Goal: Information Seeking & Learning: Learn about a topic

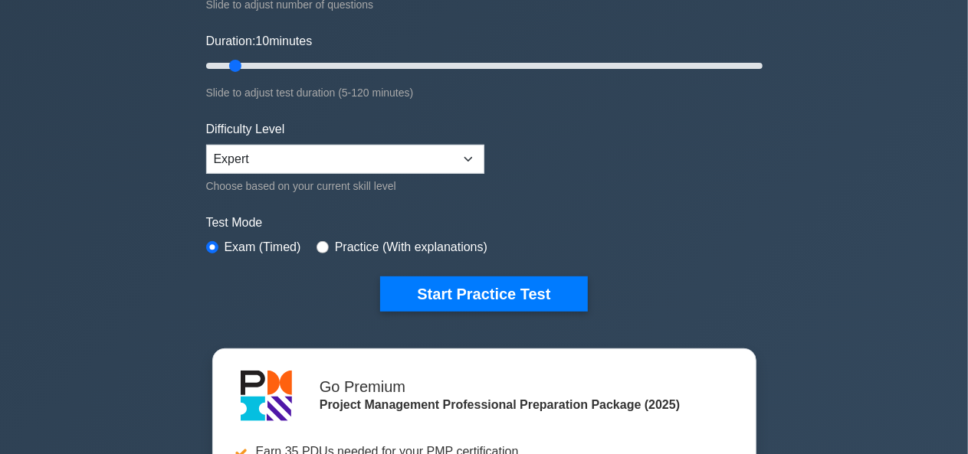
scroll to position [272, 0]
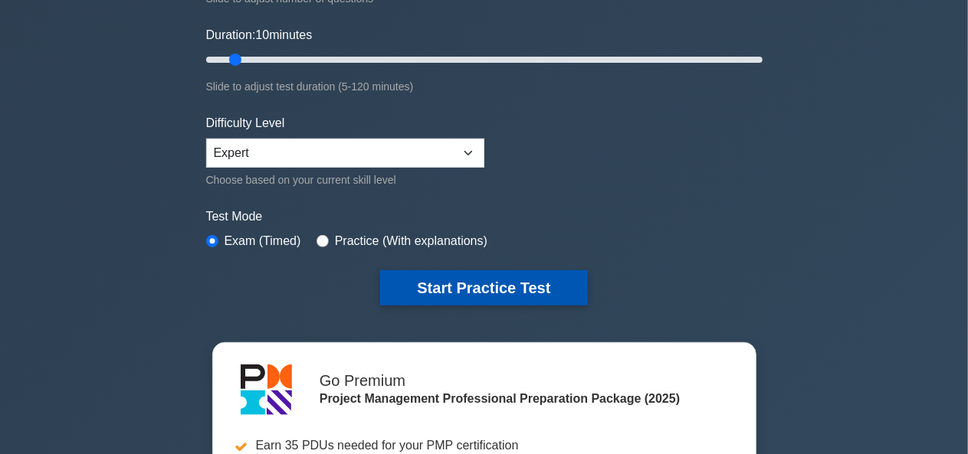
click at [500, 277] on button "Start Practice Test" at bounding box center [483, 287] width 207 height 35
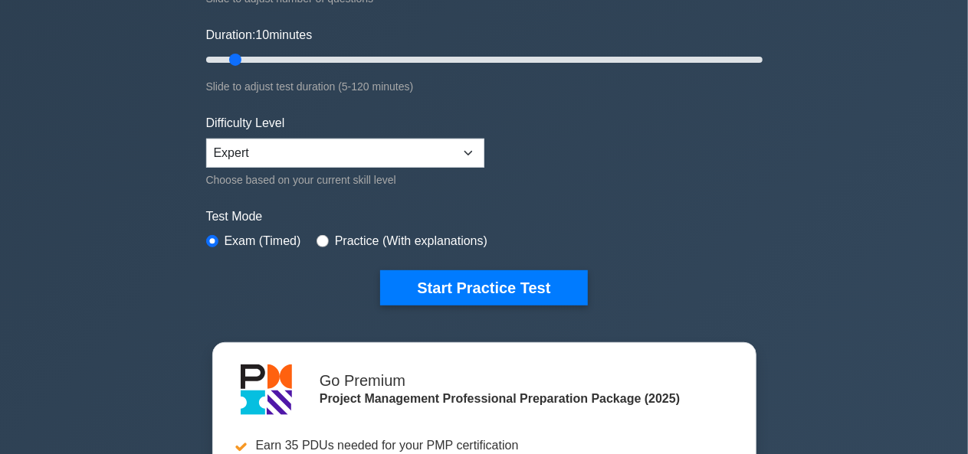
click at [652, 174] on form "Topics Scope Management Time Management Cost Management Quality Management Risk…" at bounding box center [484, 68] width 556 height 473
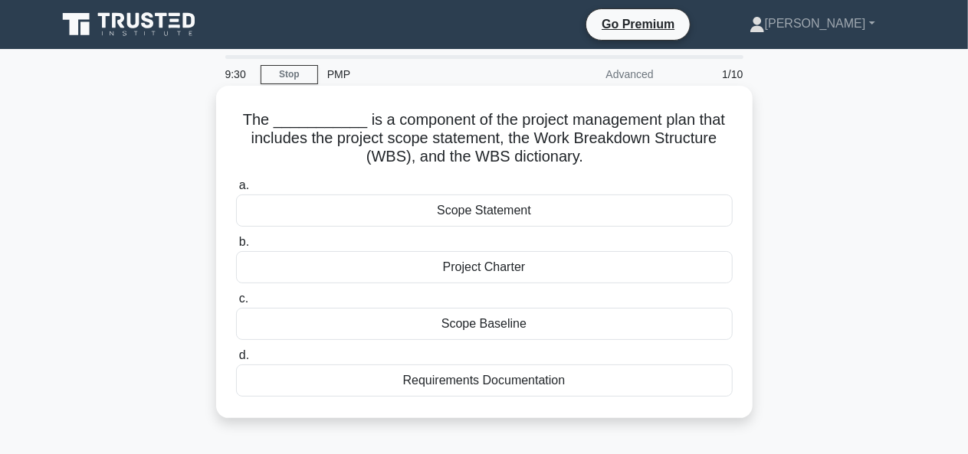
click at [507, 214] on div "Scope Statement" at bounding box center [484, 211] width 496 height 32
click at [236, 191] on input "a. Scope Statement" at bounding box center [236, 186] width 0 height 10
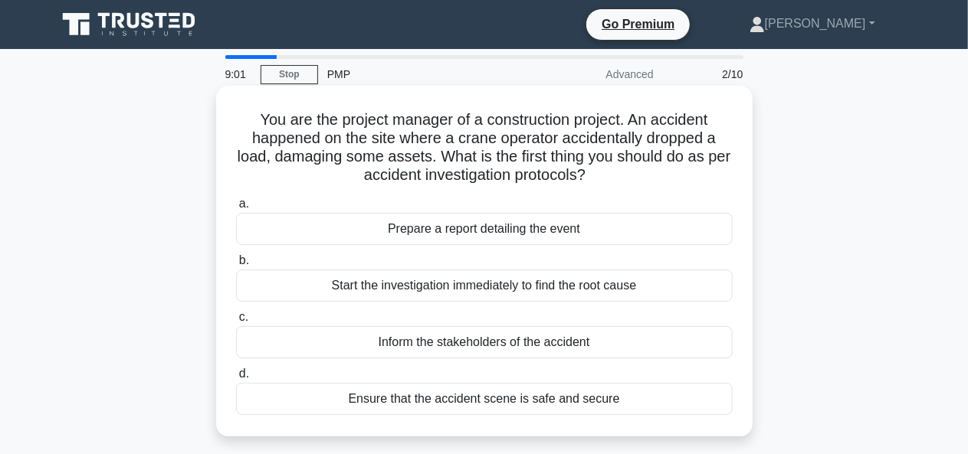
click at [346, 391] on div "Ensure that the accident scene is safe and secure" at bounding box center [484, 399] width 496 height 32
click at [236, 379] on input "d. Ensure that the accident scene is safe and secure" at bounding box center [236, 374] width 0 height 10
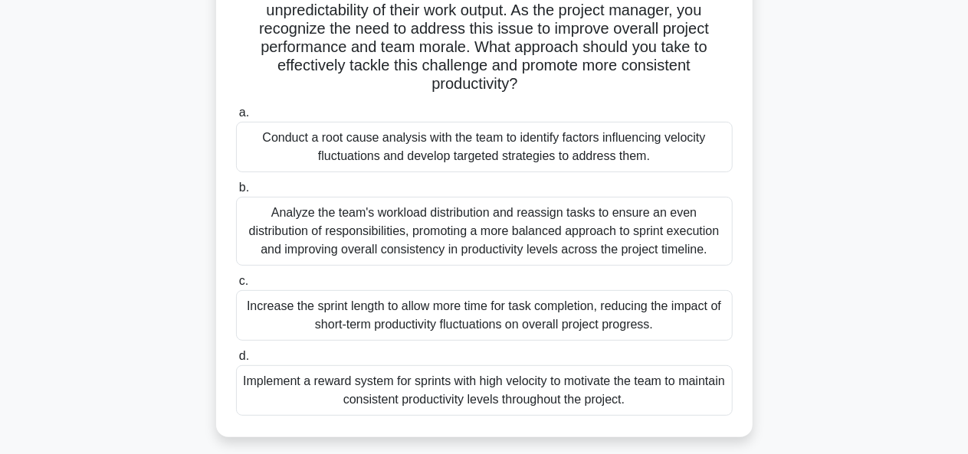
scroll to position [172, 0]
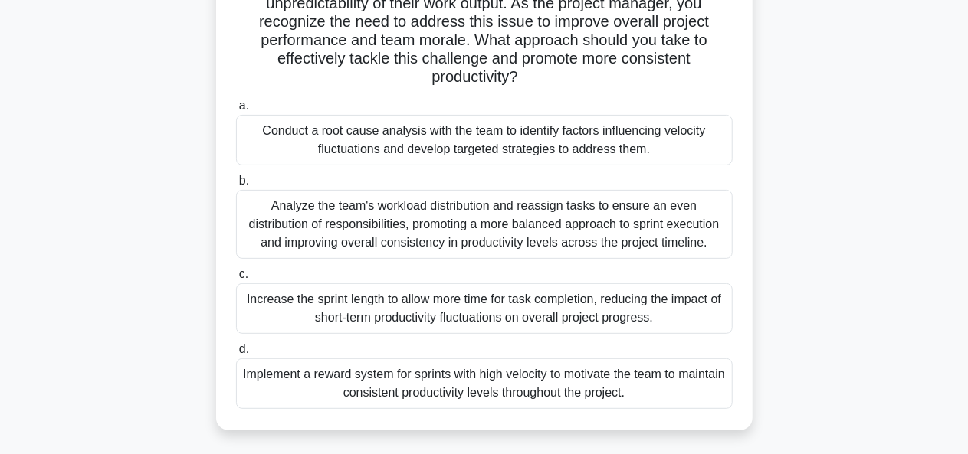
click at [428, 135] on div "Conduct a root cause analysis with the team to identify factors influencing vel…" at bounding box center [484, 140] width 496 height 51
click at [236, 111] on input "a. Conduct a root cause analysis with the team to identify factors influencing …" at bounding box center [236, 106] width 0 height 10
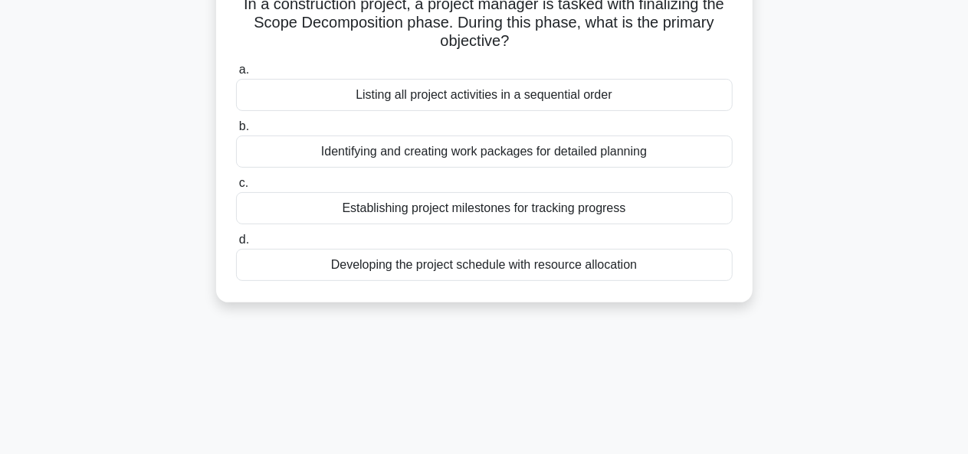
scroll to position [0, 0]
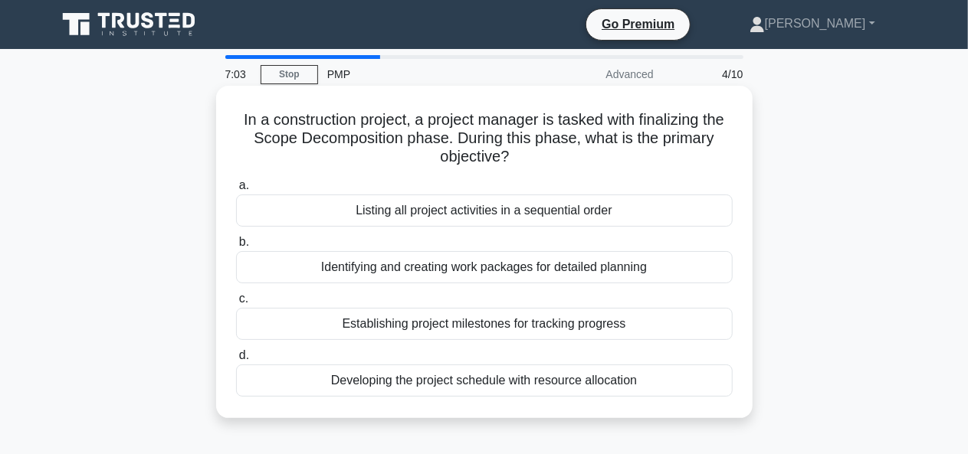
click at [599, 270] on div "Identifying and creating work packages for detailed planning" at bounding box center [484, 267] width 496 height 32
click at [236, 247] on input "b. Identifying and creating work packages for detailed planning" at bounding box center [236, 242] width 0 height 10
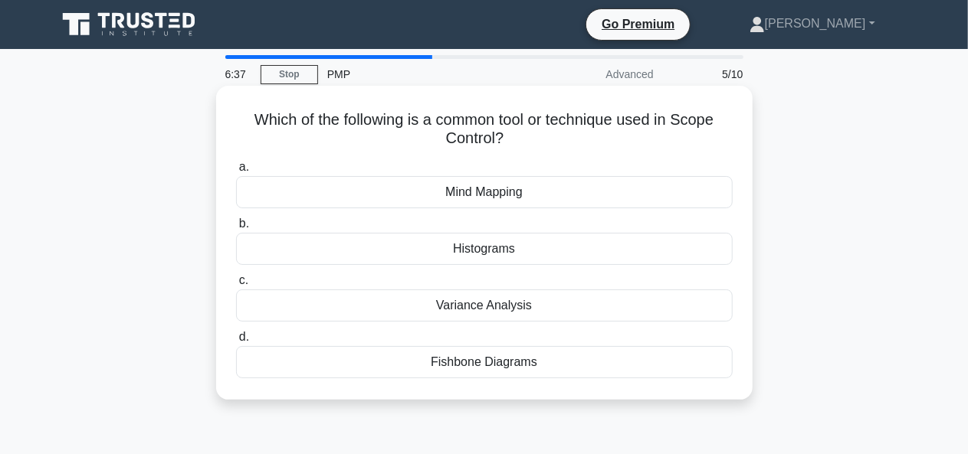
click at [514, 303] on div "Variance Analysis" at bounding box center [484, 306] width 496 height 32
click at [236, 286] on input "c. Variance Analysis" at bounding box center [236, 281] width 0 height 10
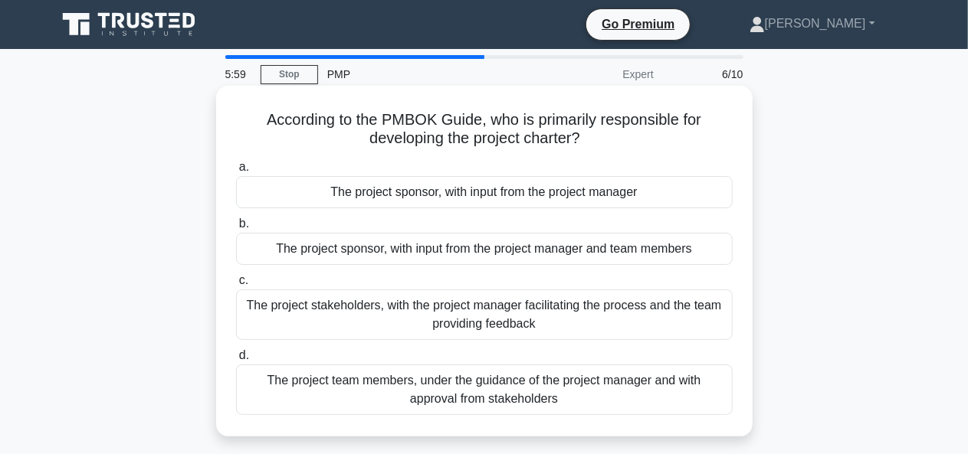
click at [507, 195] on div "The project sponsor, with input from the project manager" at bounding box center [484, 192] width 496 height 32
click at [236, 172] on input "a. The project sponsor, with input from the project manager" at bounding box center [236, 167] width 0 height 10
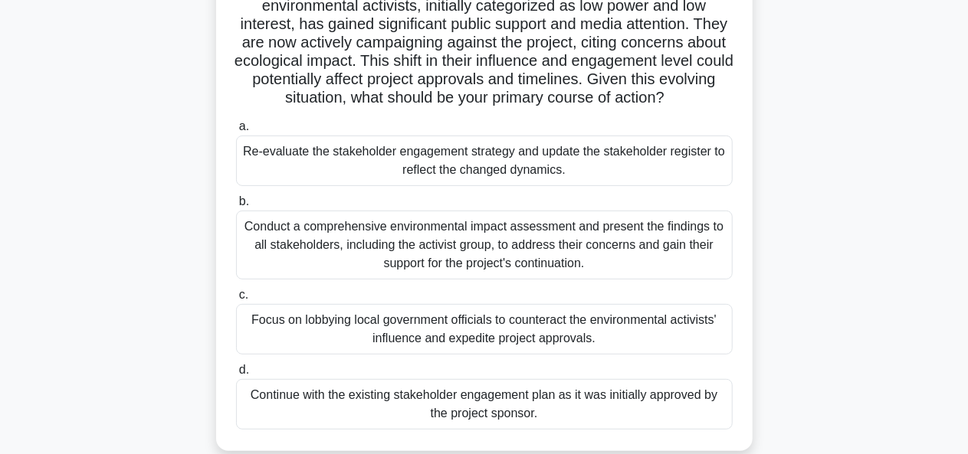
scroll to position [195, 0]
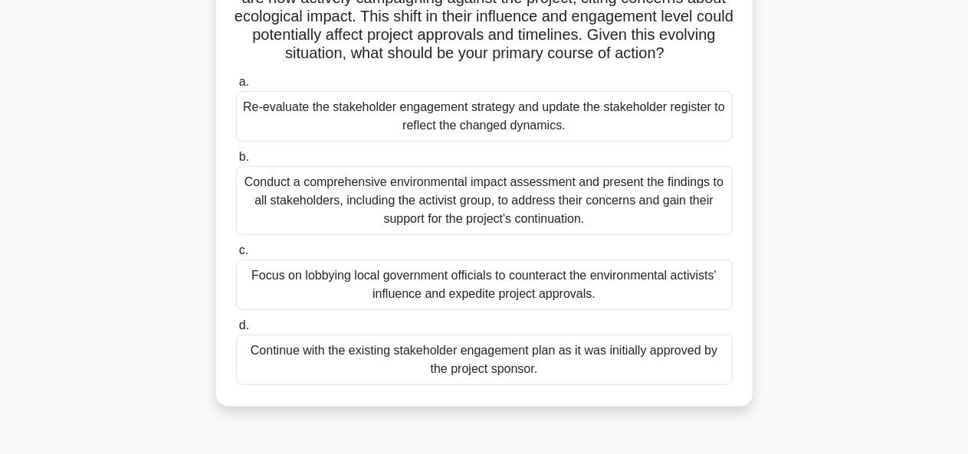
click at [544, 123] on div "Re-evaluate the stakeholder engagement strategy and update the stakeholder regi…" at bounding box center [484, 116] width 496 height 51
click at [236, 87] on input "a. Re-evaluate the stakeholder engagement strategy and update the stakeholder r…" at bounding box center [236, 82] width 0 height 10
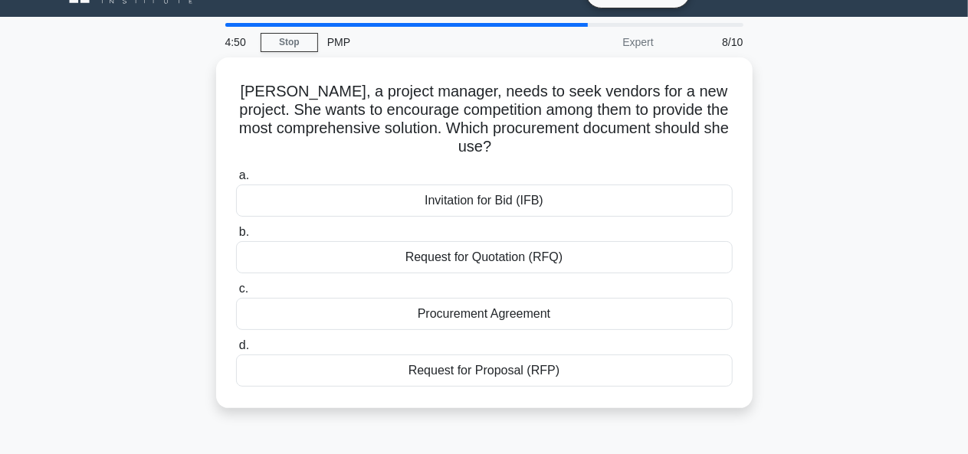
scroll to position [0, 0]
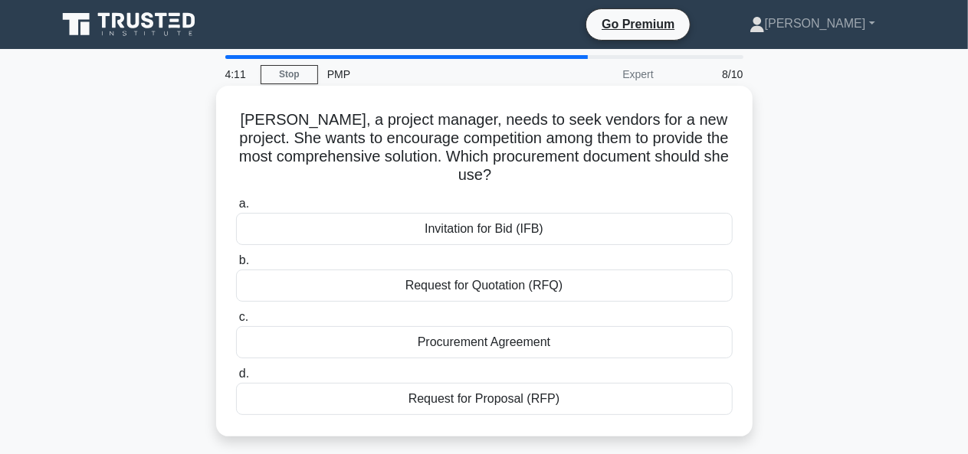
click at [518, 227] on div "Invitation for Bid (IFB)" at bounding box center [484, 229] width 496 height 32
click at [236, 209] on input "a. Invitation for Bid (IFB)" at bounding box center [236, 204] width 0 height 10
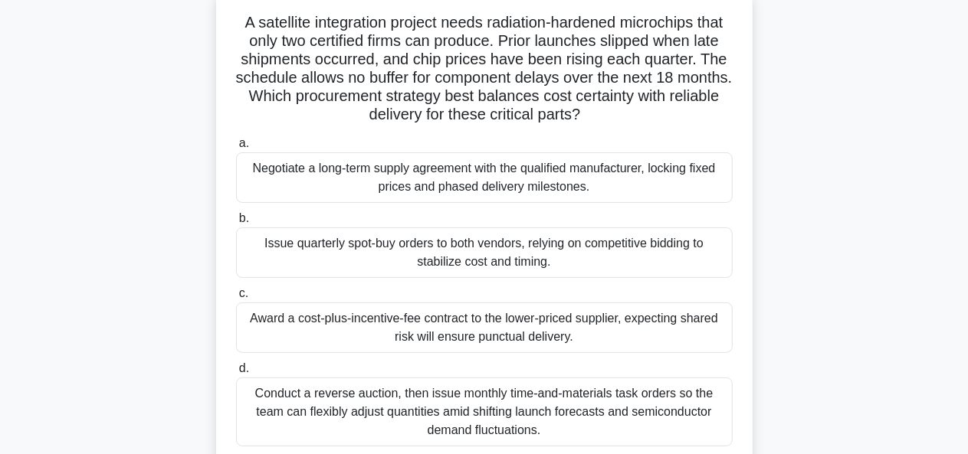
scroll to position [98, 0]
click at [463, 173] on div "Negotiate a long-term supply agreement with the qualified manufacturer, locking…" at bounding box center [484, 177] width 496 height 51
click at [236, 148] on input "a. Negotiate a long-term supply agreement with the qualified manufacturer, lock…" at bounding box center [236, 143] width 0 height 10
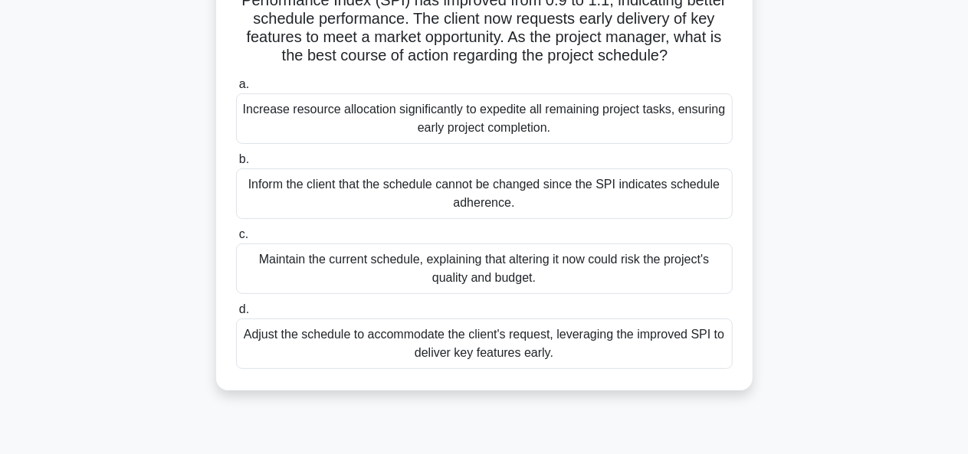
scroll to position [148, 0]
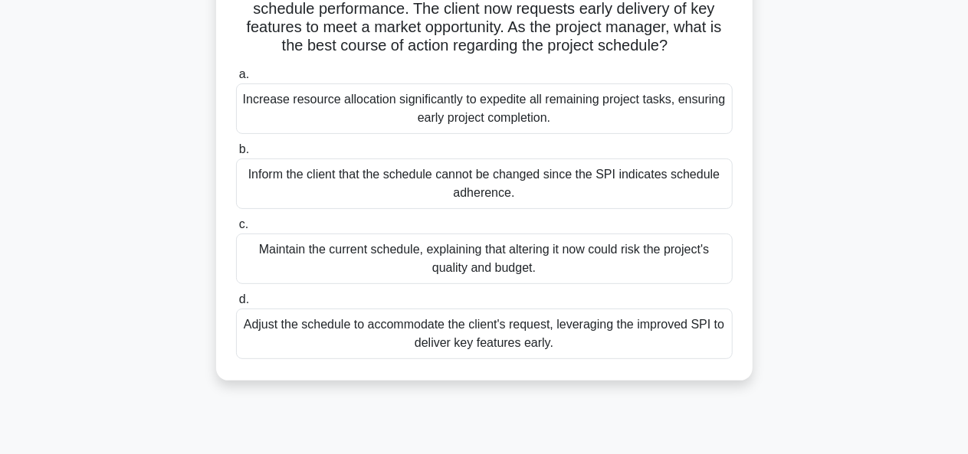
click at [449, 283] on div "Maintain the current schedule, explaining that altering it now could risk the p…" at bounding box center [484, 259] width 496 height 51
click at [236, 230] on input "c. Maintain the current schedule, explaining that altering it now could risk th…" at bounding box center [236, 225] width 0 height 10
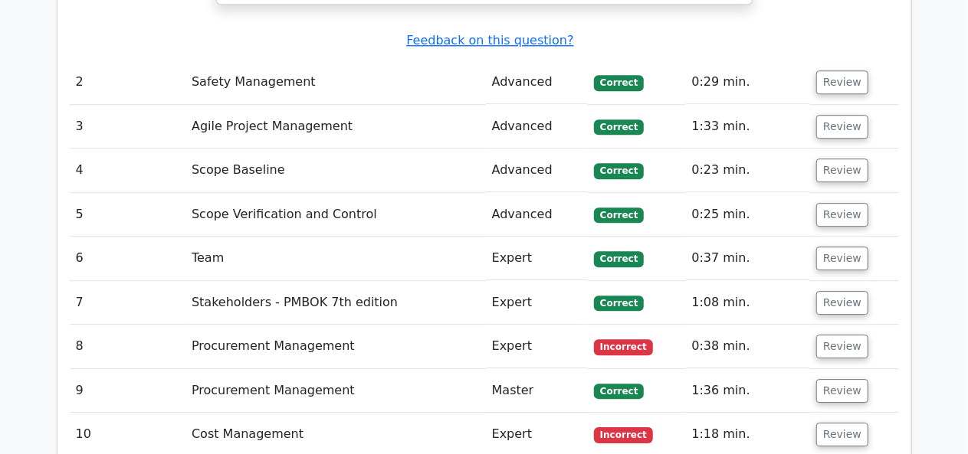
scroll to position [2163, 0]
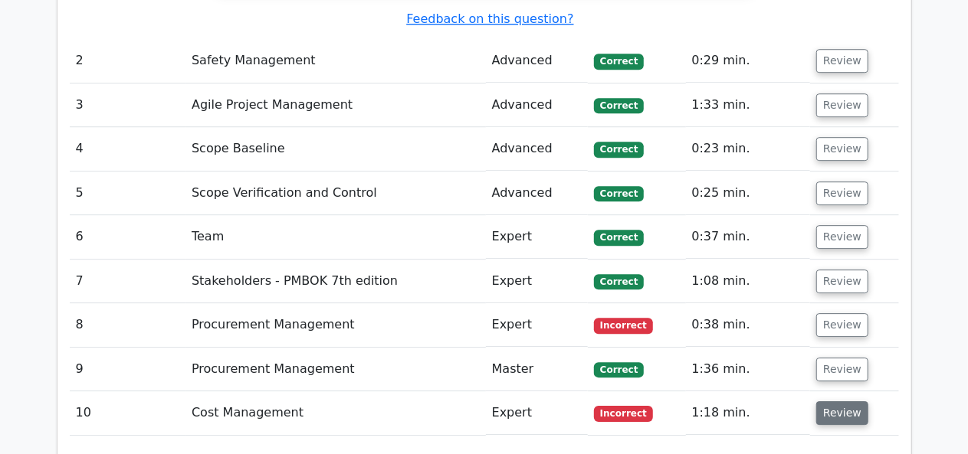
click at [830, 401] on button "Review" at bounding box center [842, 413] width 52 height 24
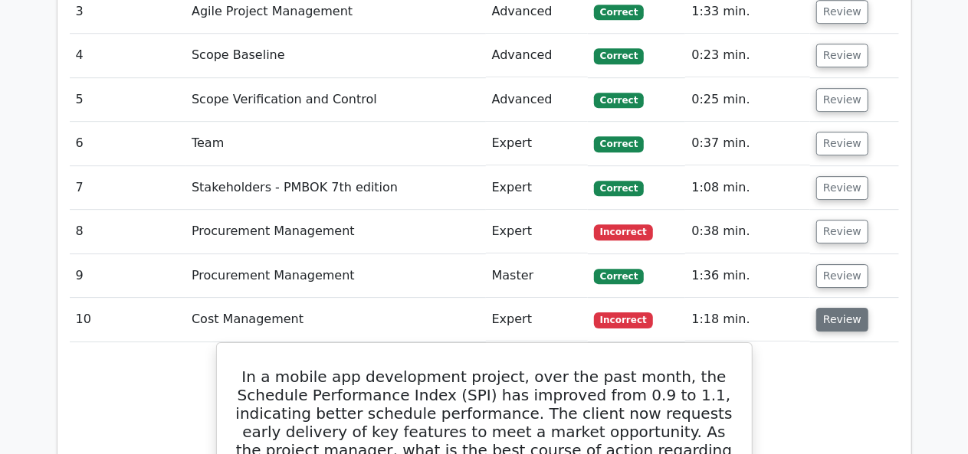
scroll to position [2255, 0]
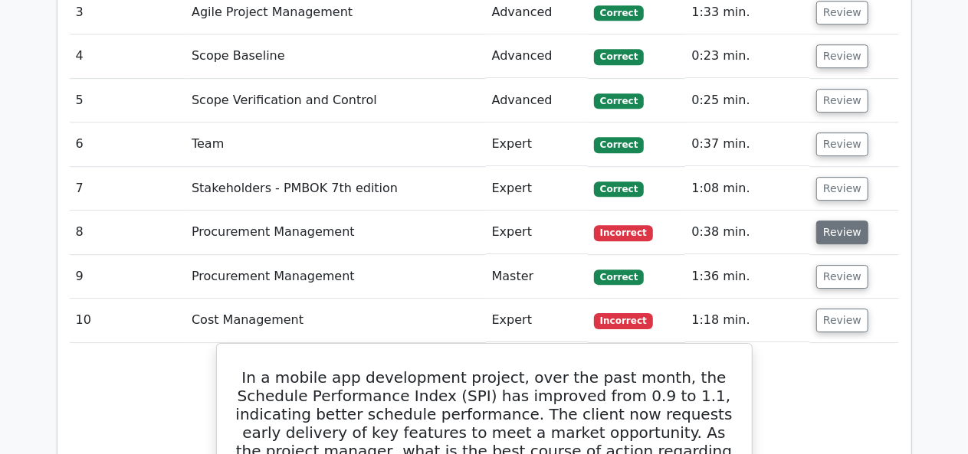
click at [819, 221] on button "Review" at bounding box center [842, 233] width 52 height 24
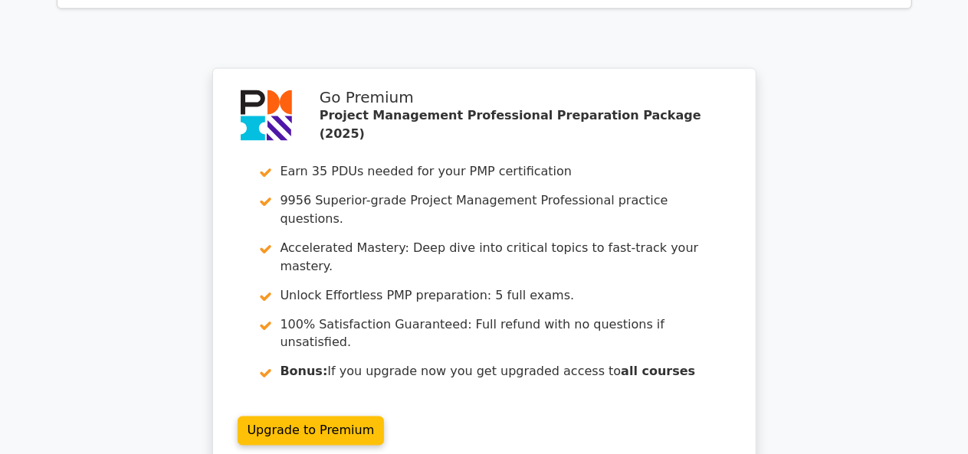
scroll to position [4170, 0]
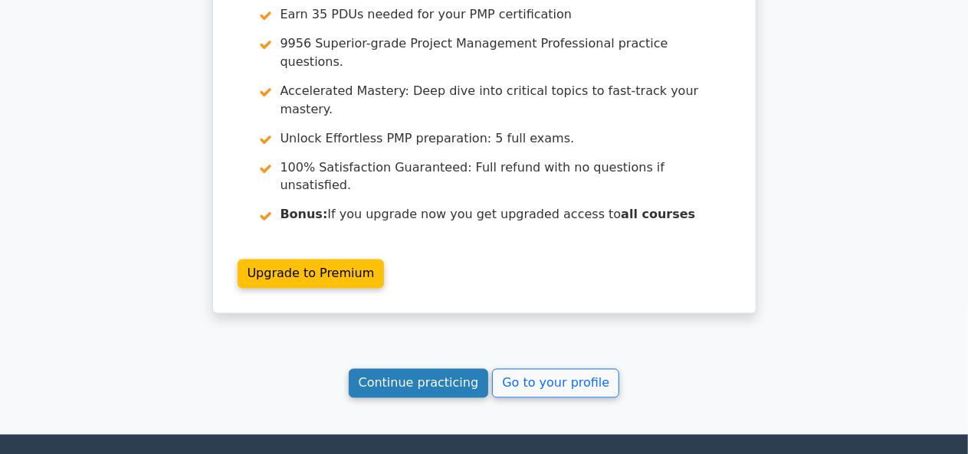
click at [389, 369] on link "Continue practicing" at bounding box center [419, 383] width 140 height 29
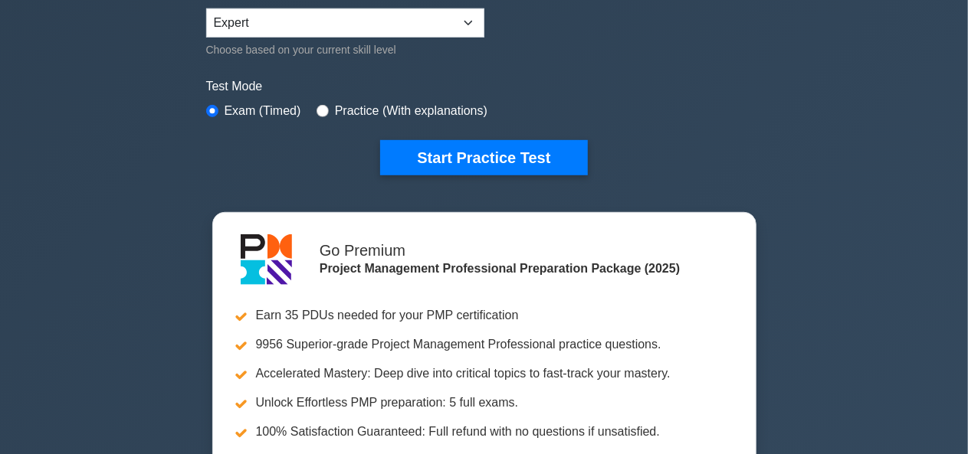
scroll to position [404, 0]
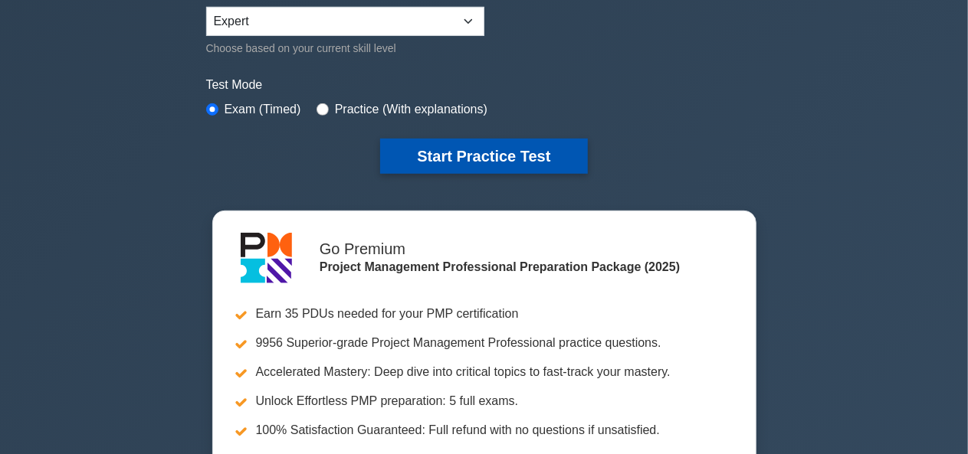
click at [450, 145] on button "Start Practice Test" at bounding box center [483, 156] width 207 height 35
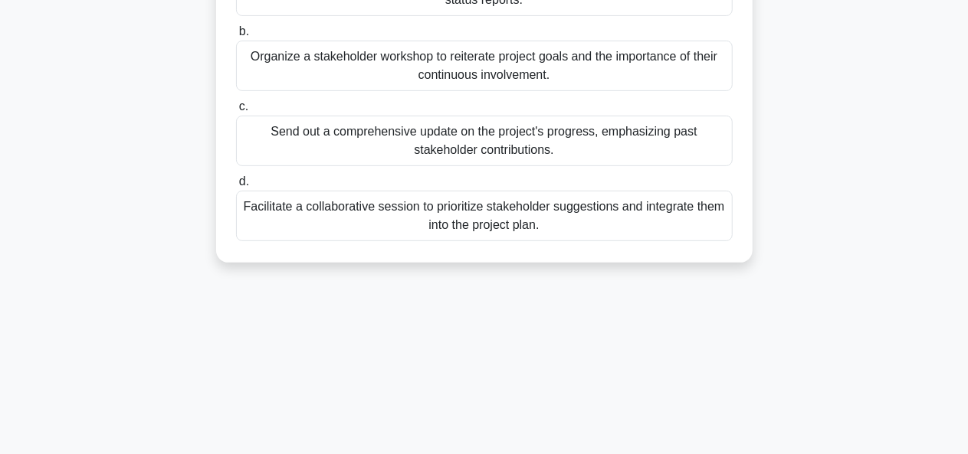
scroll to position [248, 0]
click at [421, 218] on div "Facilitate a collaborative session to prioritize stakeholder suggestions and in…" at bounding box center [484, 215] width 496 height 51
click at [236, 186] on input "d. Facilitate a collaborative session to prioritize stakeholder suggestions and…" at bounding box center [236, 181] width 0 height 10
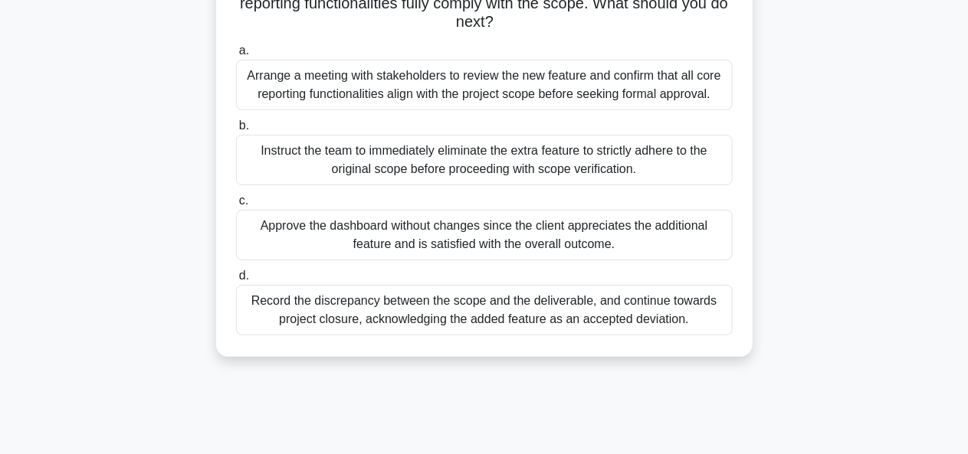
scroll to position [198, 0]
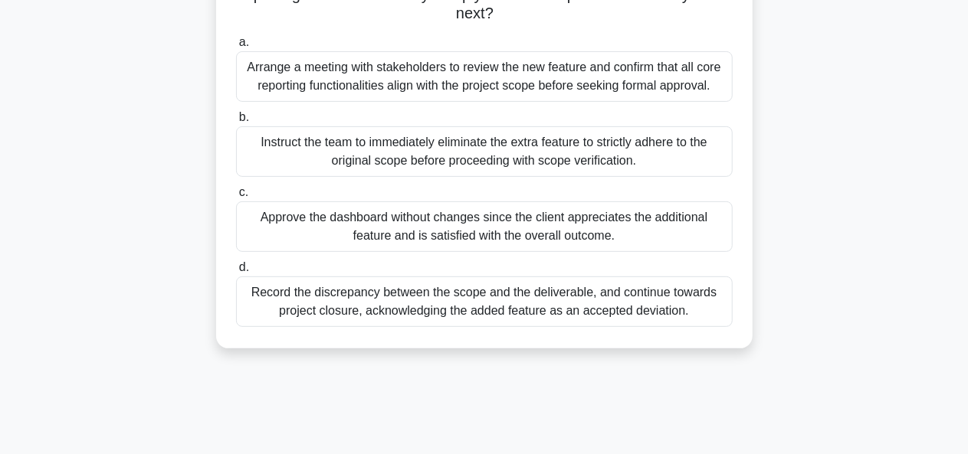
click at [400, 303] on div "Record the discrepancy between the scope and the deliverable, and continue towa…" at bounding box center [484, 302] width 496 height 51
click at [236, 273] on input "d. Record the discrepancy between the scope and the deliverable, and continue t…" at bounding box center [236, 268] width 0 height 10
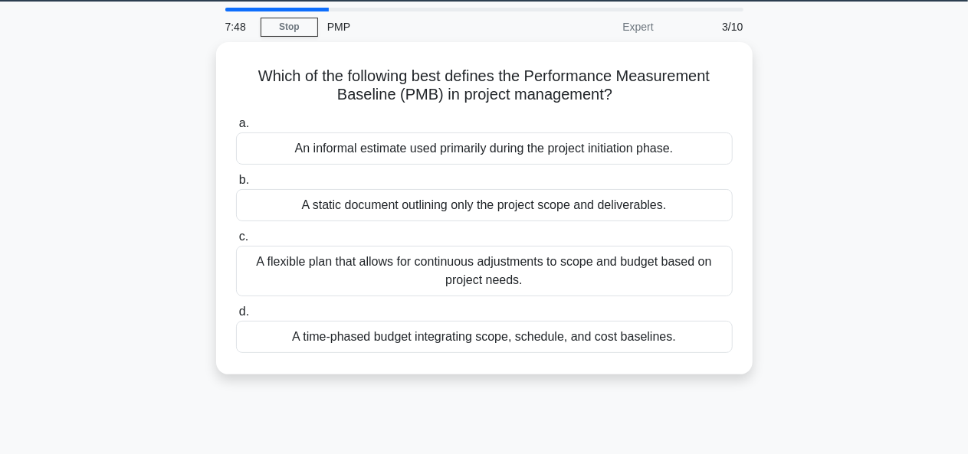
scroll to position [0, 0]
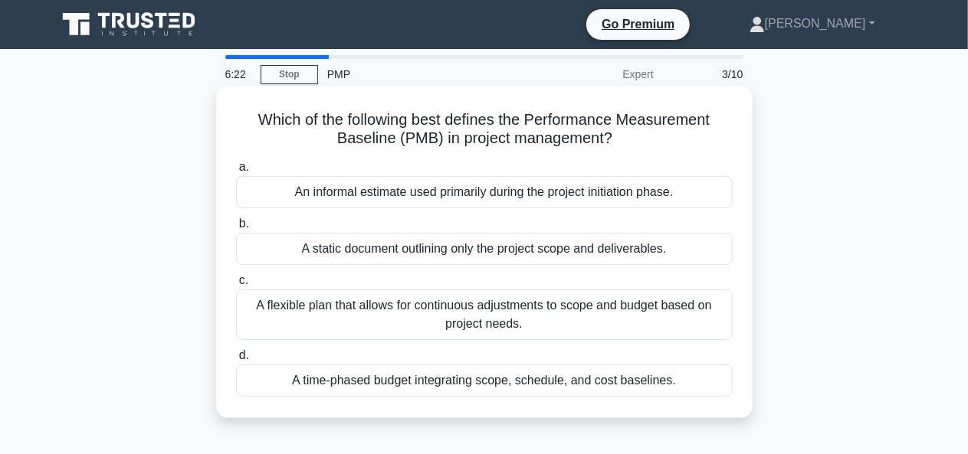
click at [415, 375] on div "A time-phased budget integrating scope, schedule, and cost baselines." at bounding box center [484, 381] width 496 height 32
click at [236, 361] on input "d. A time-phased budget integrating scope, schedule, and cost baselines." at bounding box center [236, 356] width 0 height 10
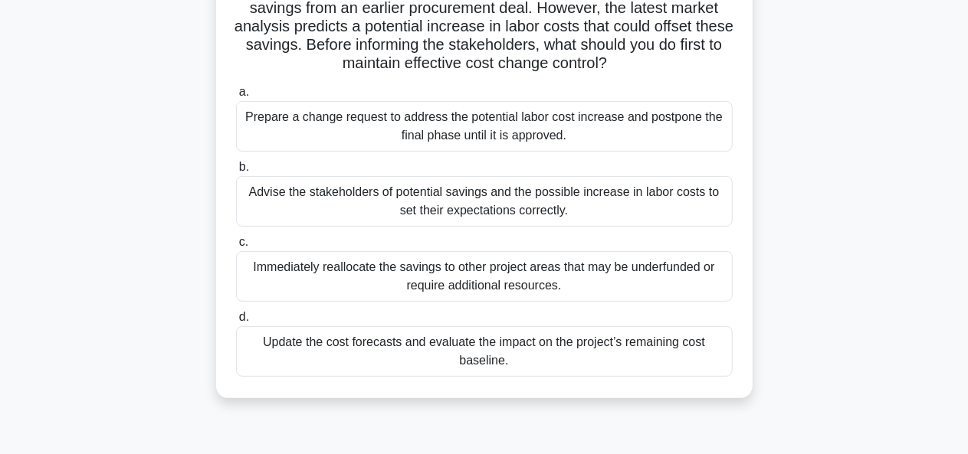
scroll to position [136, 0]
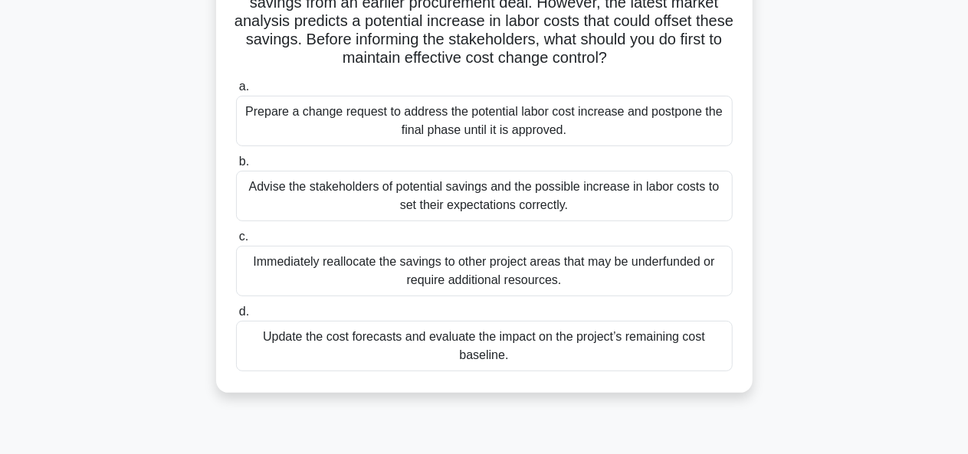
click at [427, 336] on div "Update the cost forecasts and evaluate the impact on the project’s remaining co…" at bounding box center [484, 346] width 496 height 51
click at [236, 317] on input "d. Update the cost forecasts and evaluate the impact on the project’s remaining…" at bounding box center [236, 312] width 0 height 10
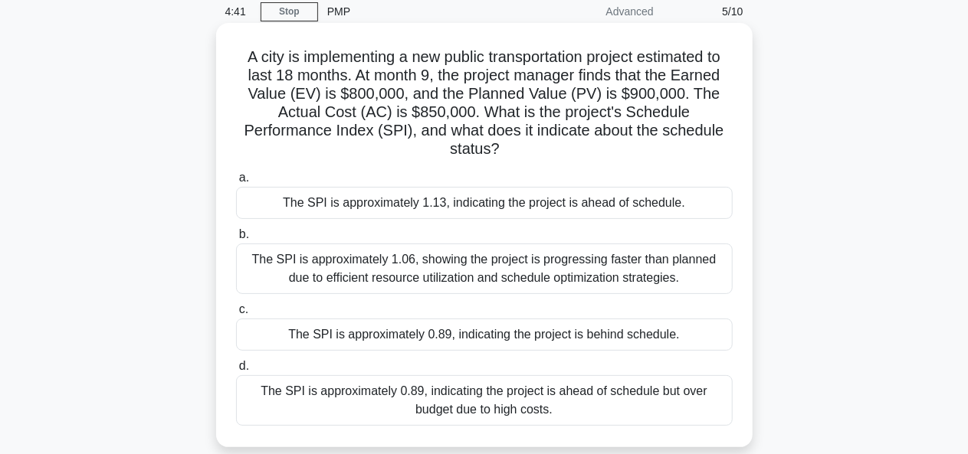
scroll to position [64, 0]
click at [436, 336] on div "The SPI is approximately 0.89, indicating the project is behind schedule." at bounding box center [484, 334] width 496 height 32
click at [236, 314] on input "c. The SPI is approximately 0.89, indicating the project is behind schedule." at bounding box center [236, 309] width 0 height 10
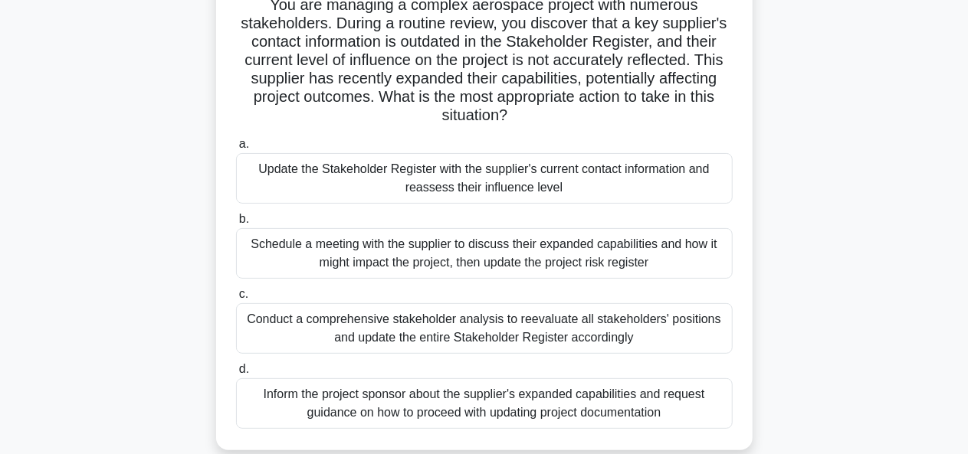
scroll to position [170, 0]
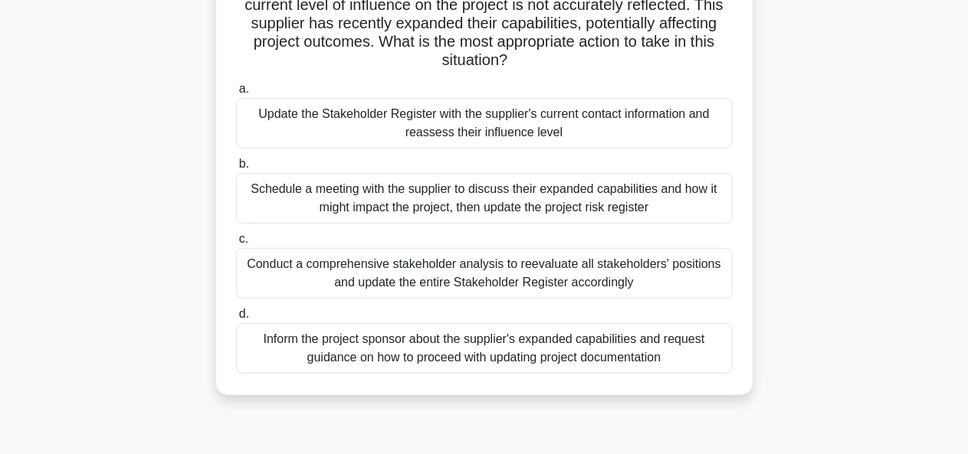
click at [470, 283] on div "Conduct a comprehensive stakeholder analysis to reevaluate all stakeholders' po…" at bounding box center [484, 273] width 496 height 51
click at [236, 244] on input "c. Conduct a comprehensive stakeholder analysis to reevaluate all stakeholders'…" at bounding box center [236, 239] width 0 height 10
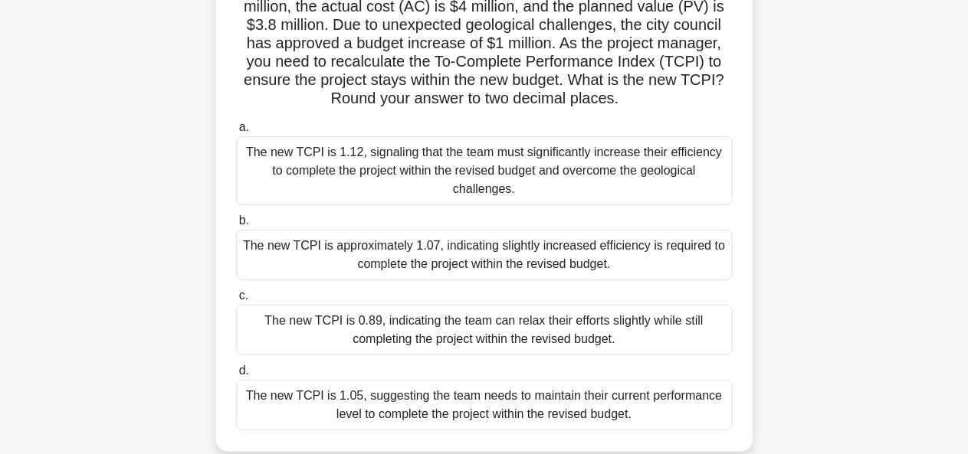
scroll to position [155, 0]
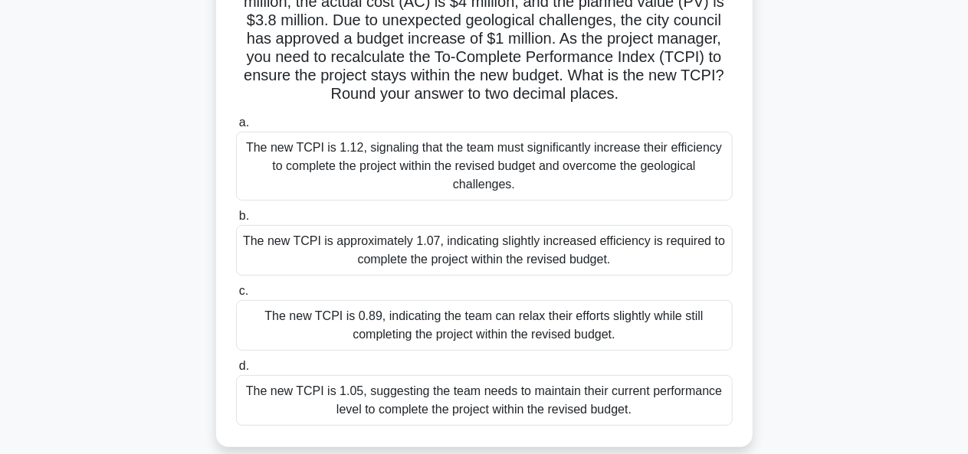
click at [450, 232] on div "The new TCPI is approximately 1.07, indicating slightly increased efficiency is…" at bounding box center [484, 250] width 496 height 51
click at [236, 221] on input "b. The new TCPI is approximately 1.07, indicating slightly increased efficiency…" at bounding box center [236, 216] width 0 height 10
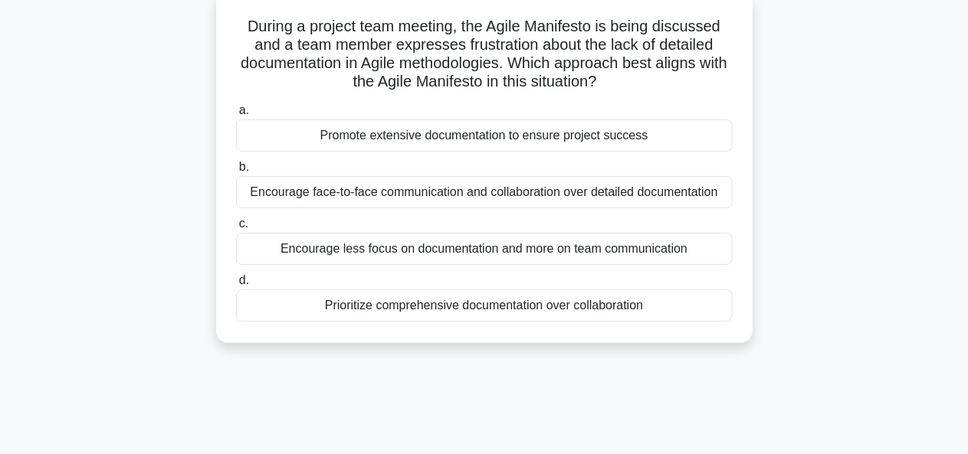
scroll to position [95, 0]
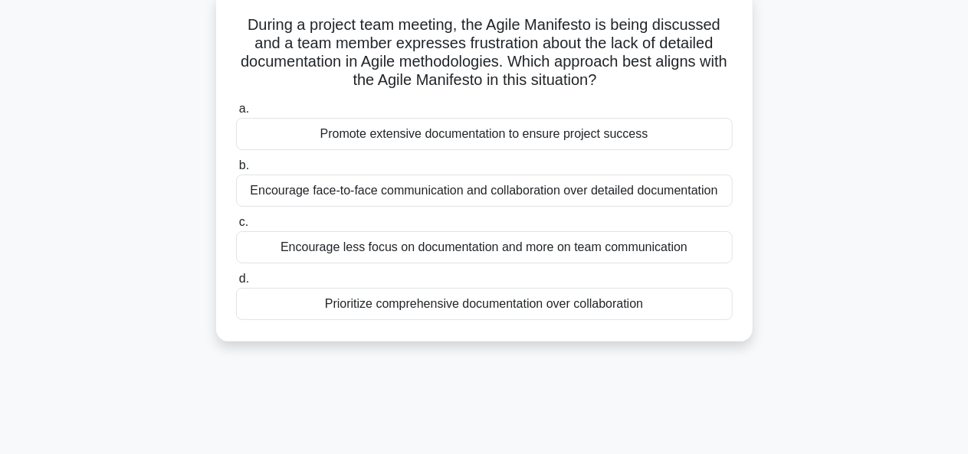
click at [490, 197] on div "Encourage face-to-face communication and collaboration over detailed documentat…" at bounding box center [484, 191] width 496 height 32
click at [236, 171] on input "b. Encourage face-to-face communication and collaboration over detailed documen…" at bounding box center [236, 166] width 0 height 10
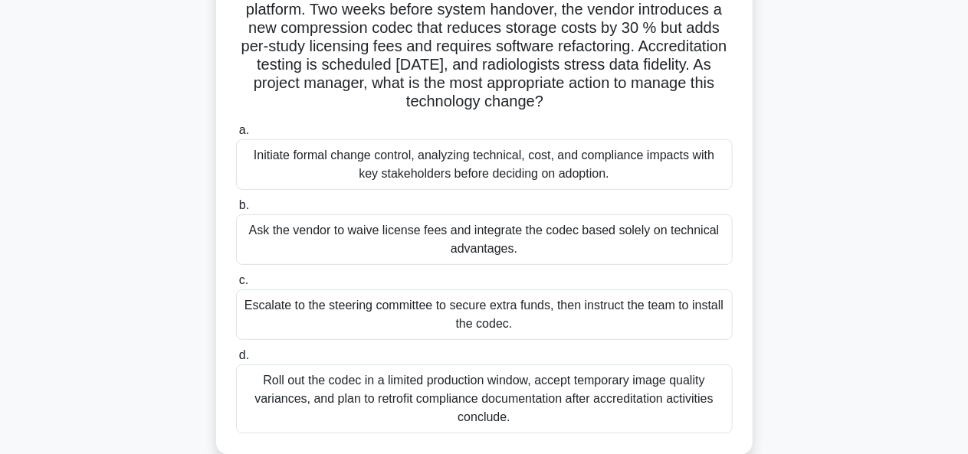
scroll to position [134, 0]
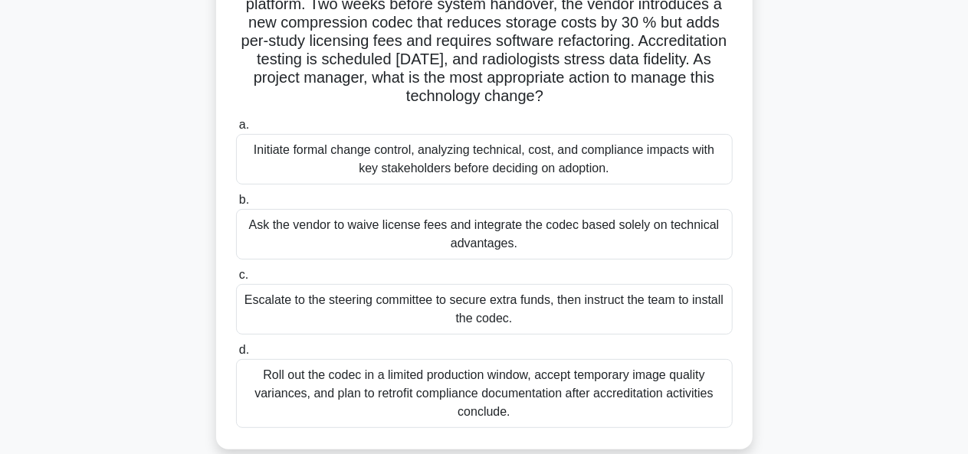
click at [399, 166] on div "Initiate formal change control, analyzing technical, cost, and compliance impac…" at bounding box center [484, 159] width 496 height 51
click at [236, 130] on input "a. Initiate formal change control, analyzing technical, cost, and compliance im…" at bounding box center [236, 125] width 0 height 10
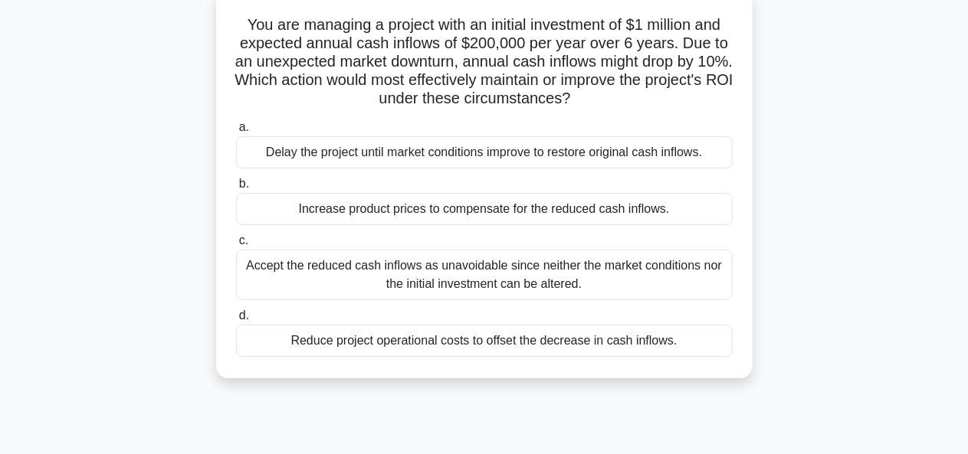
scroll to position [100, 0]
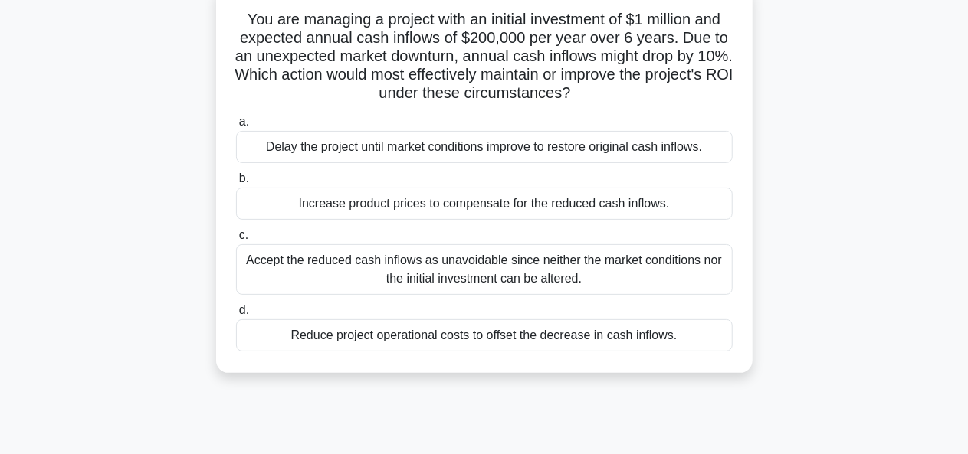
click at [401, 269] on div "Accept the reduced cash inflows as unavoidable since neither the market conditi…" at bounding box center [484, 269] width 496 height 51
click at [236, 241] on input "c. Accept the reduced cash inflows as unavoidable since neither the market cond…" at bounding box center [236, 236] width 0 height 10
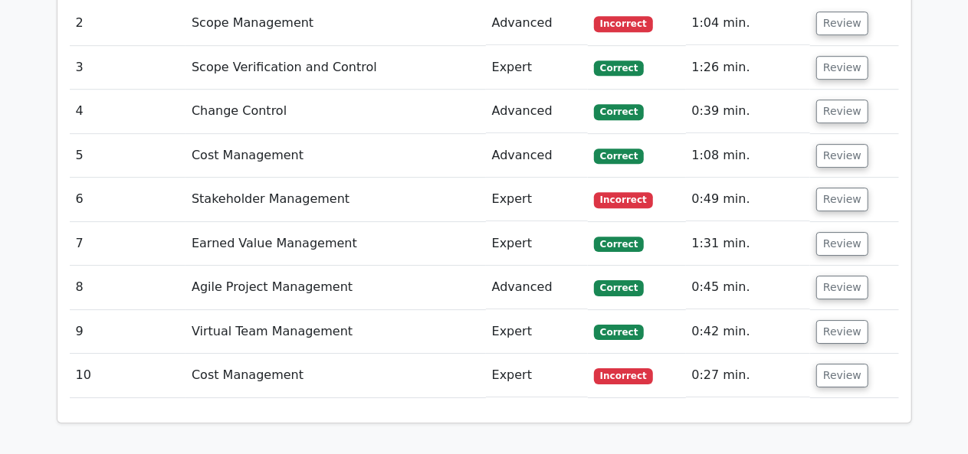
scroll to position [2306, 0]
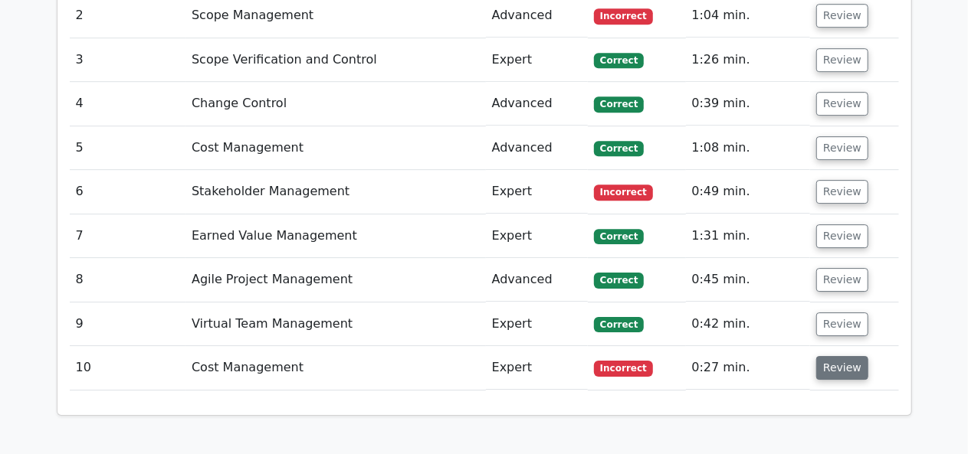
click at [833, 356] on button "Review" at bounding box center [842, 368] width 52 height 24
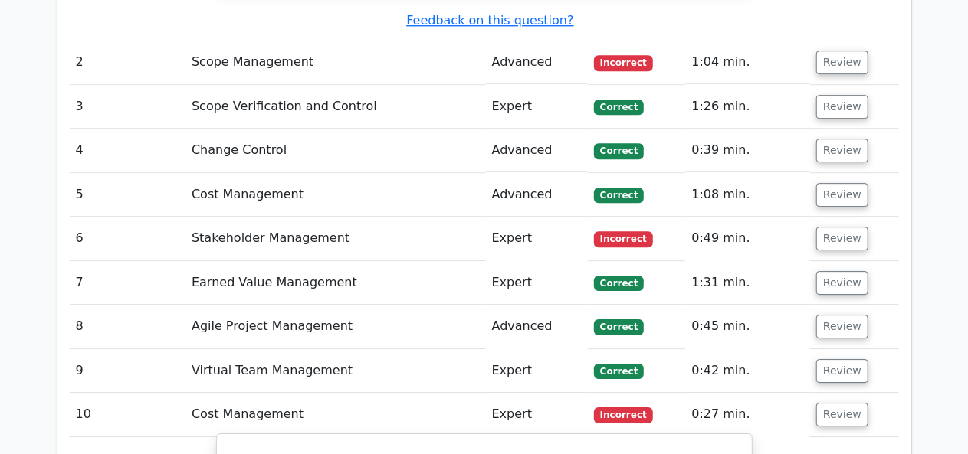
scroll to position [2219, 0]
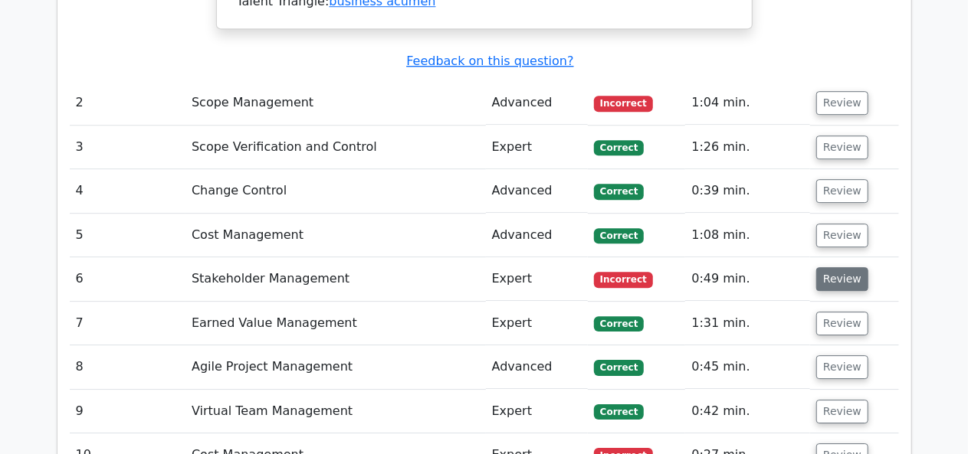
click at [830, 267] on button "Review" at bounding box center [842, 279] width 52 height 24
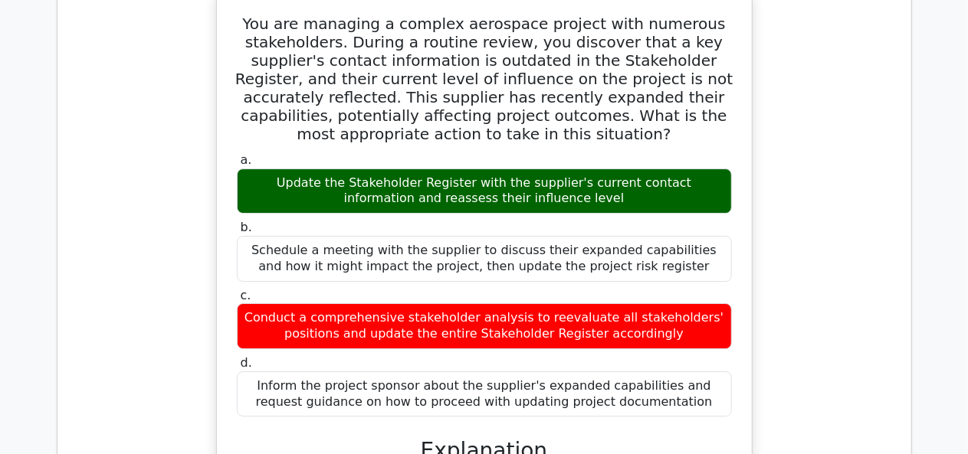
scroll to position [2528, 0]
